Goal: Participate in discussion

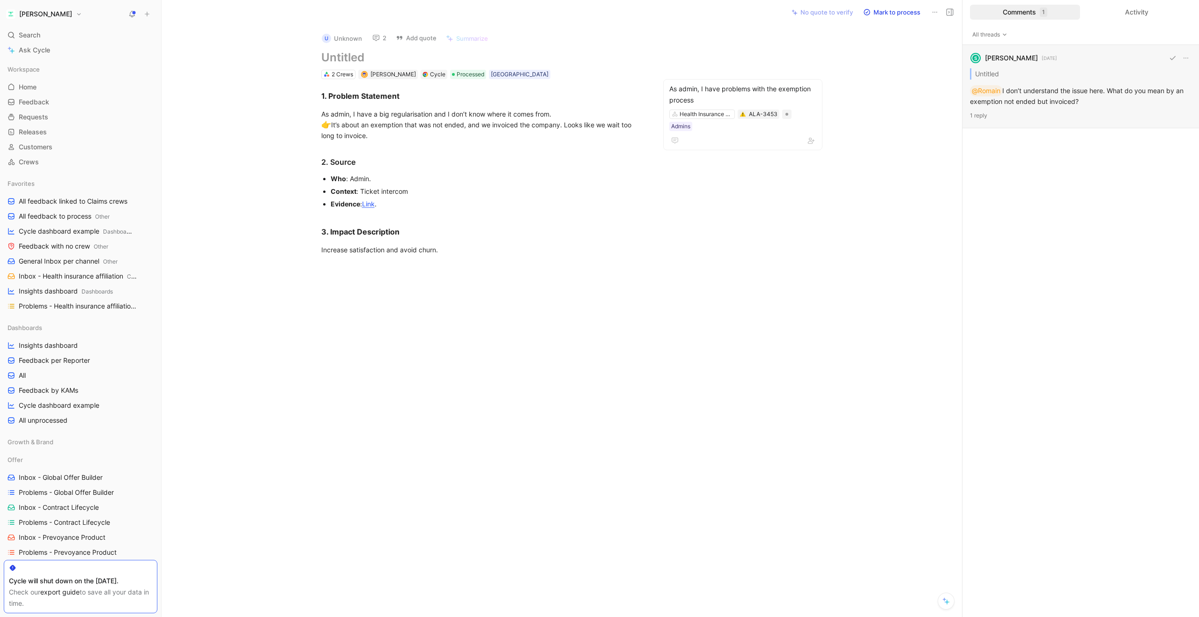
click at [977, 116] on p "1 reply" at bounding box center [1081, 115] width 222 height 9
click at [1137, 16] on div "Activity" at bounding box center [1137, 12] width 110 height 15
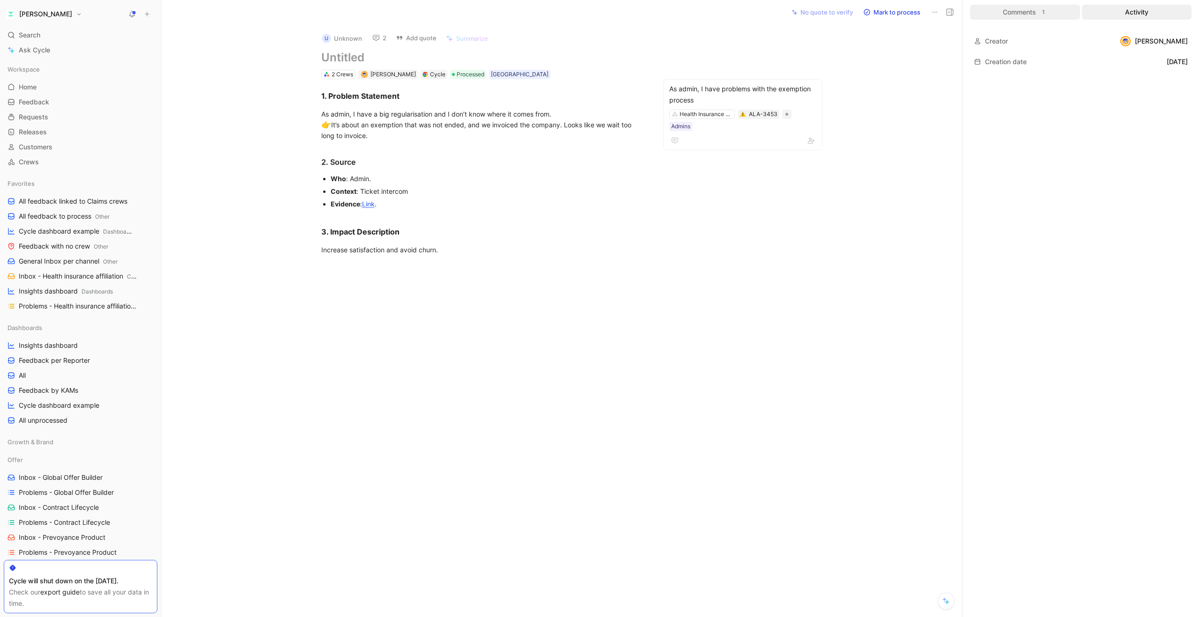
click at [1024, 10] on div "Comments 1" at bounding box center [1025, 12] width 110 height 15
click at [379, 38] on button "2" at bounding box center [379, 37] width 22 height 13
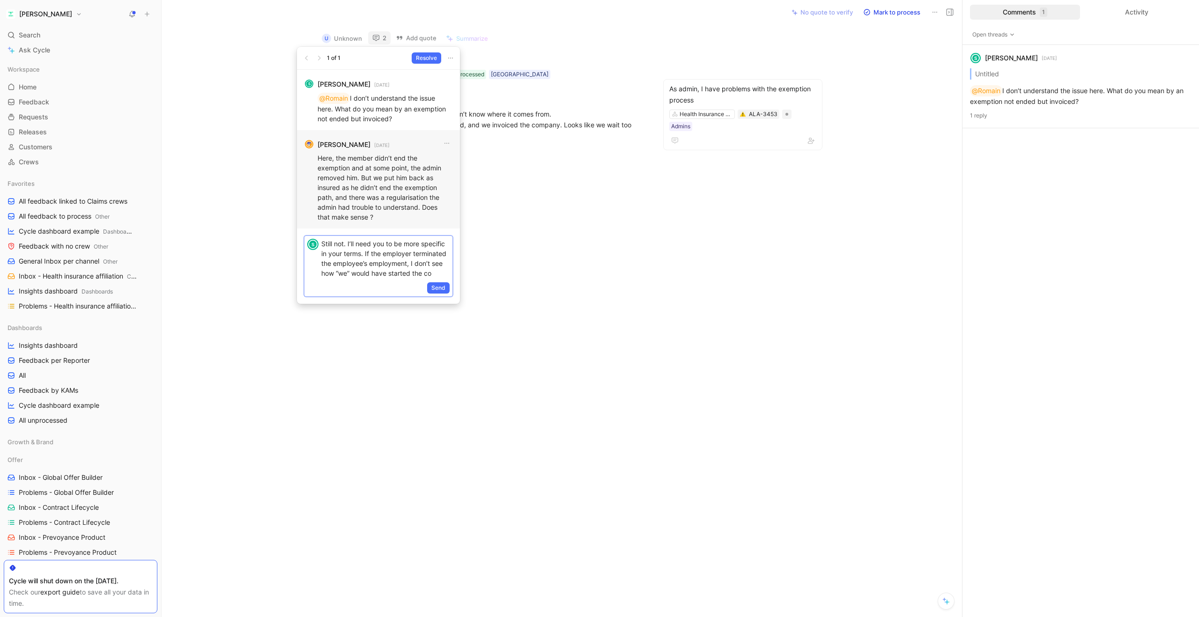
click at [365, 254] on p "Still not. I’ll need you to be more specific in your terms. If the employer ter…" at bounding box center [385, 258] width 128 height 39
click at [350, 262] on p "Still not. I’ll need you to be more specific in your terms. Did the employer te…" at bounding box center [385, 263] width 128 height 49
drag, startPoint x: 438, startPoint y: 265, endPoint x: 430, endPoint y: 290, distance: 26.1
click at [430, 290] on div "Still not. I’ll need you to be more specific in your terms. Did the employer te…" at bounding box center [386, 263] width 131 height 55
click at [365, 251] on p "Still not. I’ll need you to be more specific in your terms. Did the employer te…" at bounding box center [385, 254] width 128 height 30
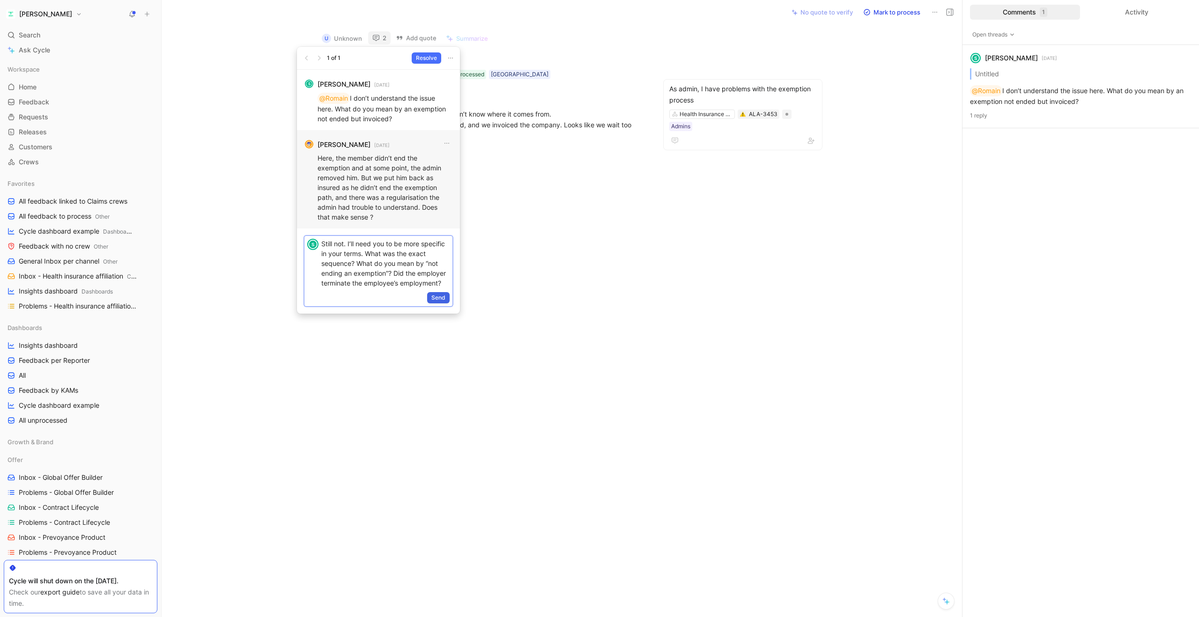
click at [438, 298] on span "Send" at bounding box center [438, 297] width 14 height 9
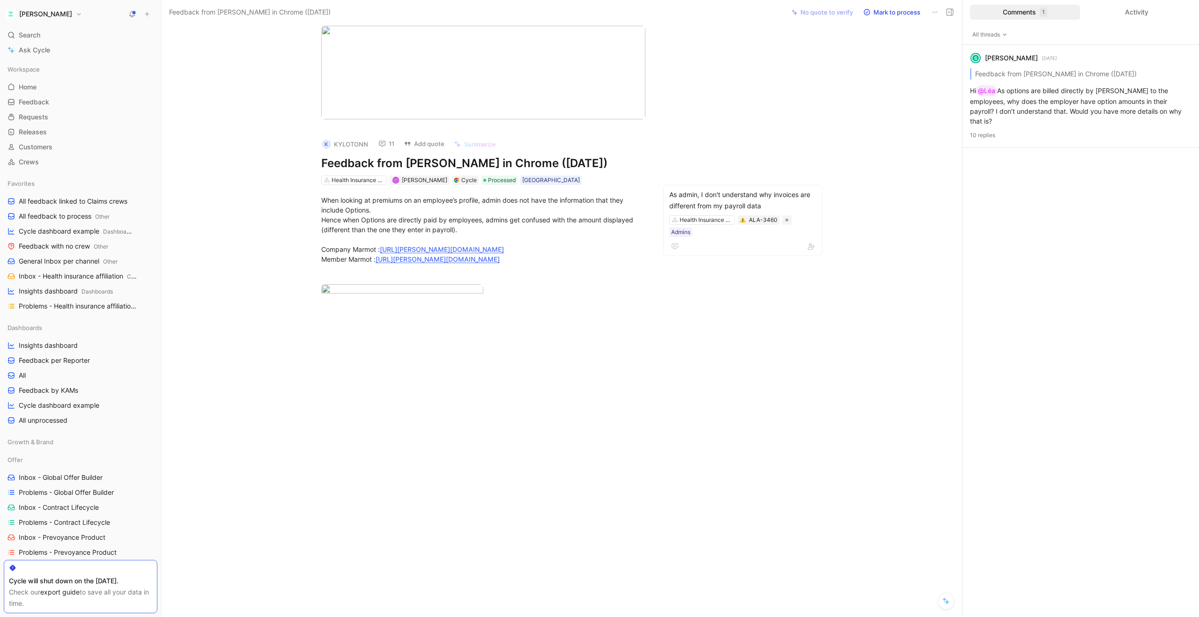
click at [390, 139] on button "11" at bounding box center [386, 143] width 24 height 13
